Goal: Task Accomplishment & Management: Manage account settings

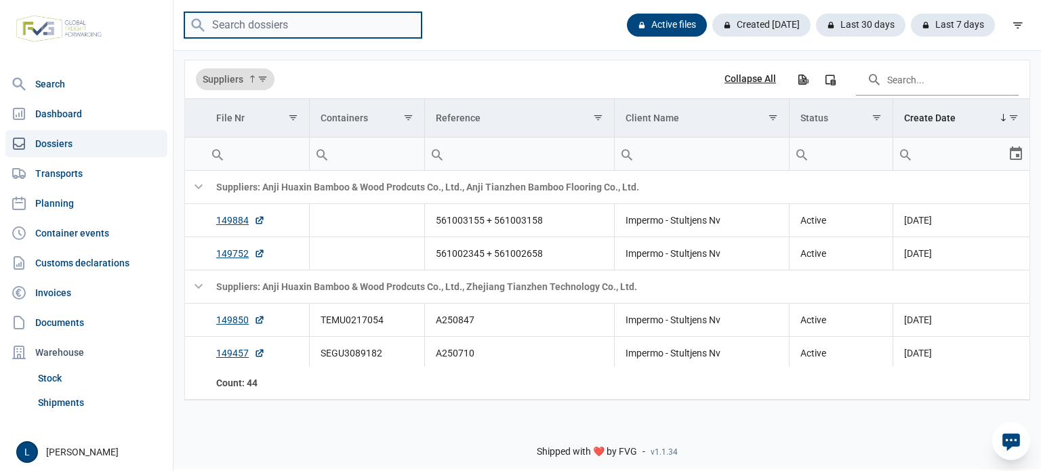
click at [334, 14] on input "search" at bounding box center [302, 25] width 237 height 26
paste input "SEGU1367849"
type input "SEGU1367849"
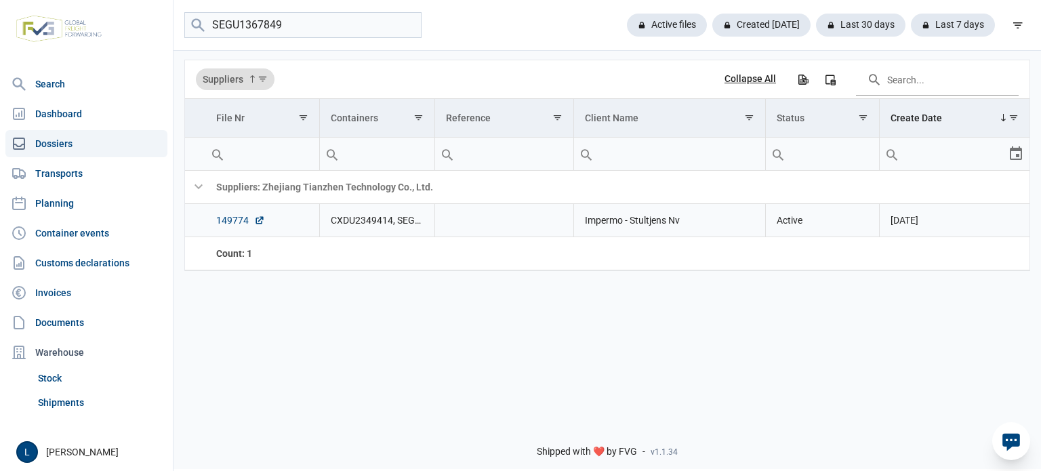
click at [233, 215] on link "149774" at bounding box center [240, 220] width 49 height 14
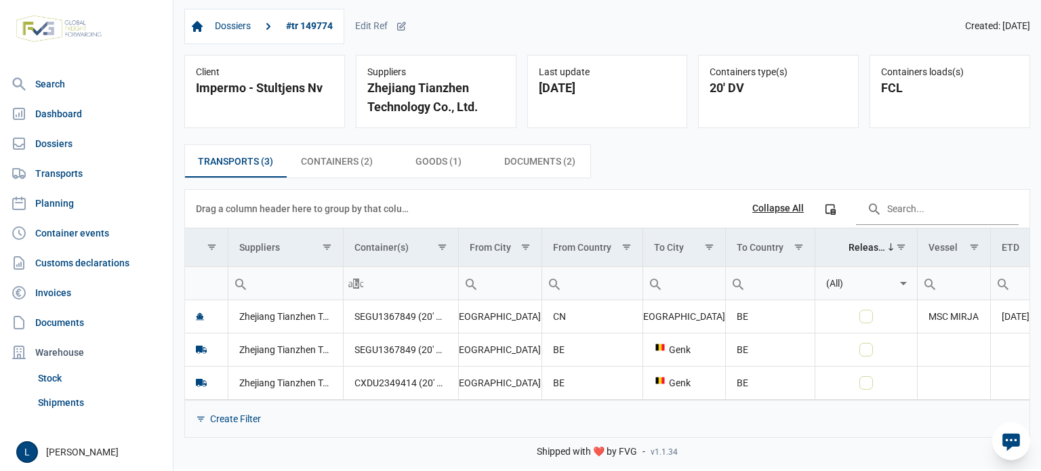
click at [397, 35] on div "Dossiers #tr 149774 Edit Ref" at bounding box center [295, 26] width 222 height 35
click at [397, 26] on icon at bounding box center [401, 26] width 11 height 11
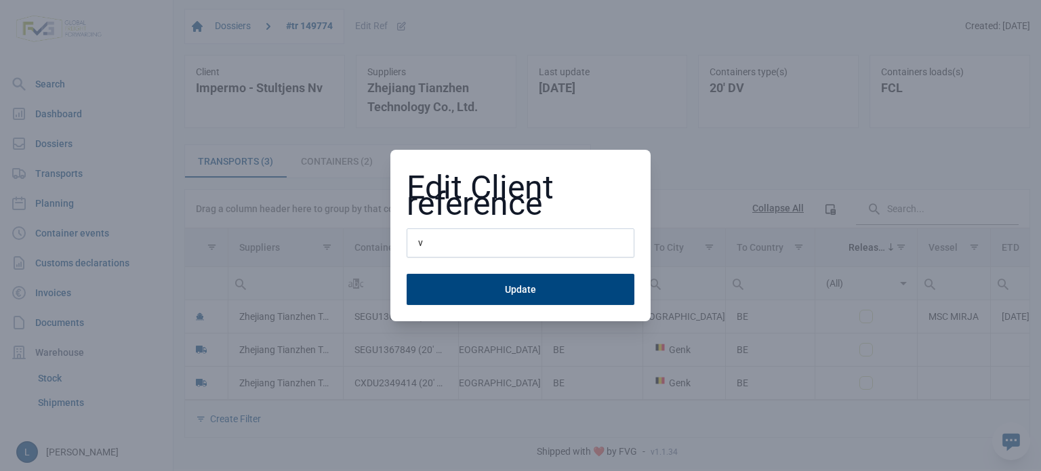
drag, startPoint x: 499, startPoint y: 238, endPoint x: 338, endPoint y: 243, distance: 160.7
click at [357, 244] on div "Edit Client reference v Update" at bounding box center [520, 235] width 1041 height 471
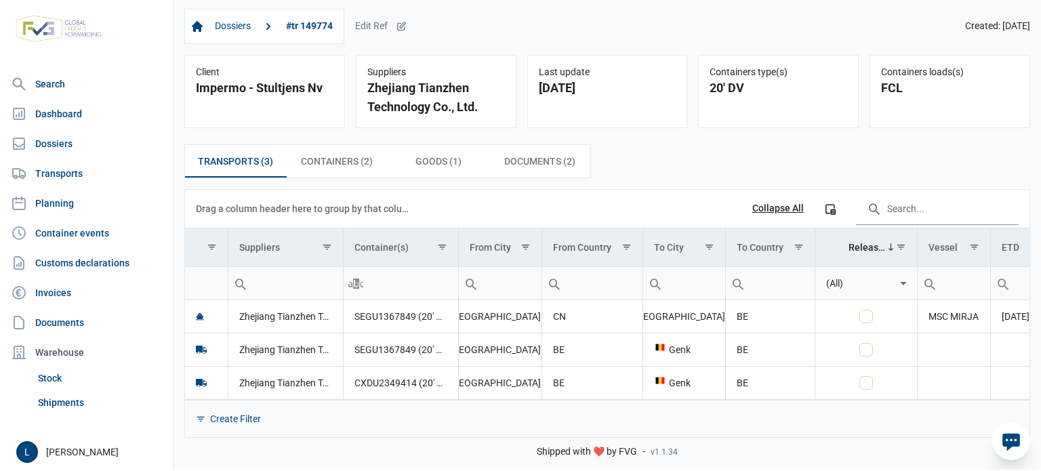
type input "A250848"
click at [390, 25] on div "Edit Ref" at bounding box center [381, 26] width 52 height 12
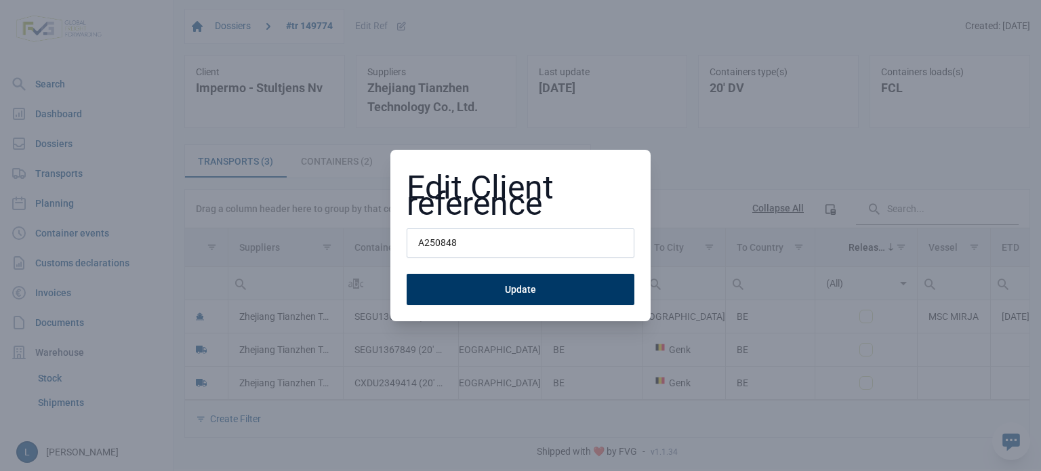
type input "A250848"
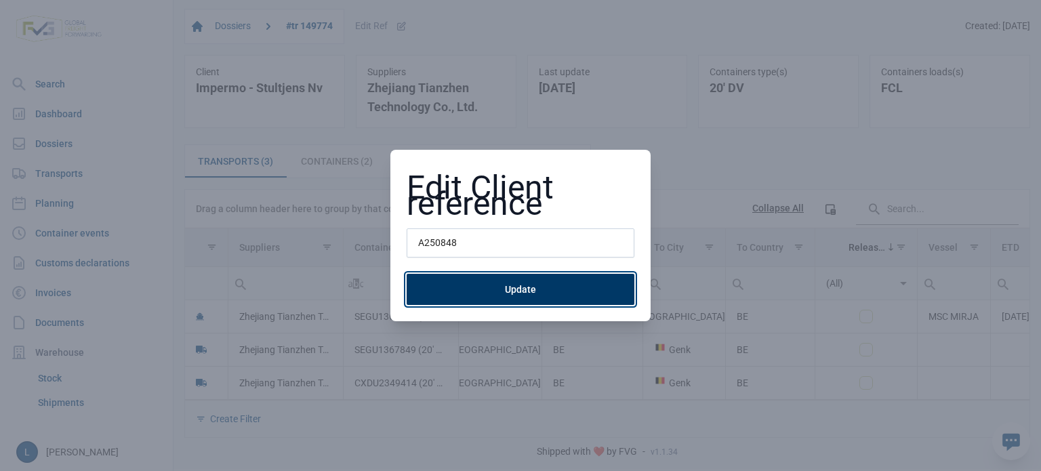
click at [485, 291] on button "Update" at bounding box center [521, 289] width 228 height 31
